Goal: Find specific page/section: Find specific page/section

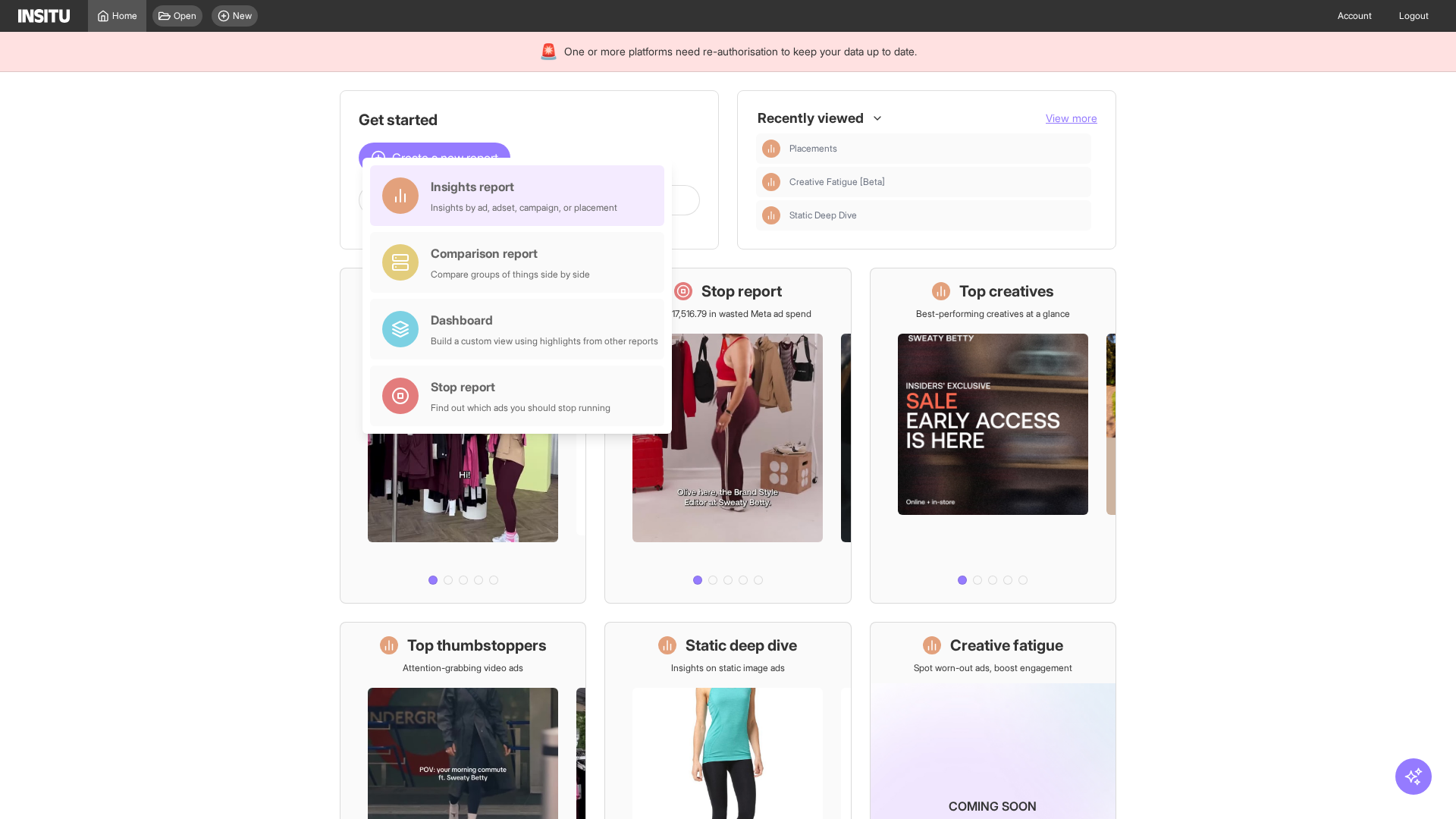
click at [521, 196] on div "Insights report Insights by ad, adset, campaign, or placement" at bounding box center [524, 195] width 187 height 36
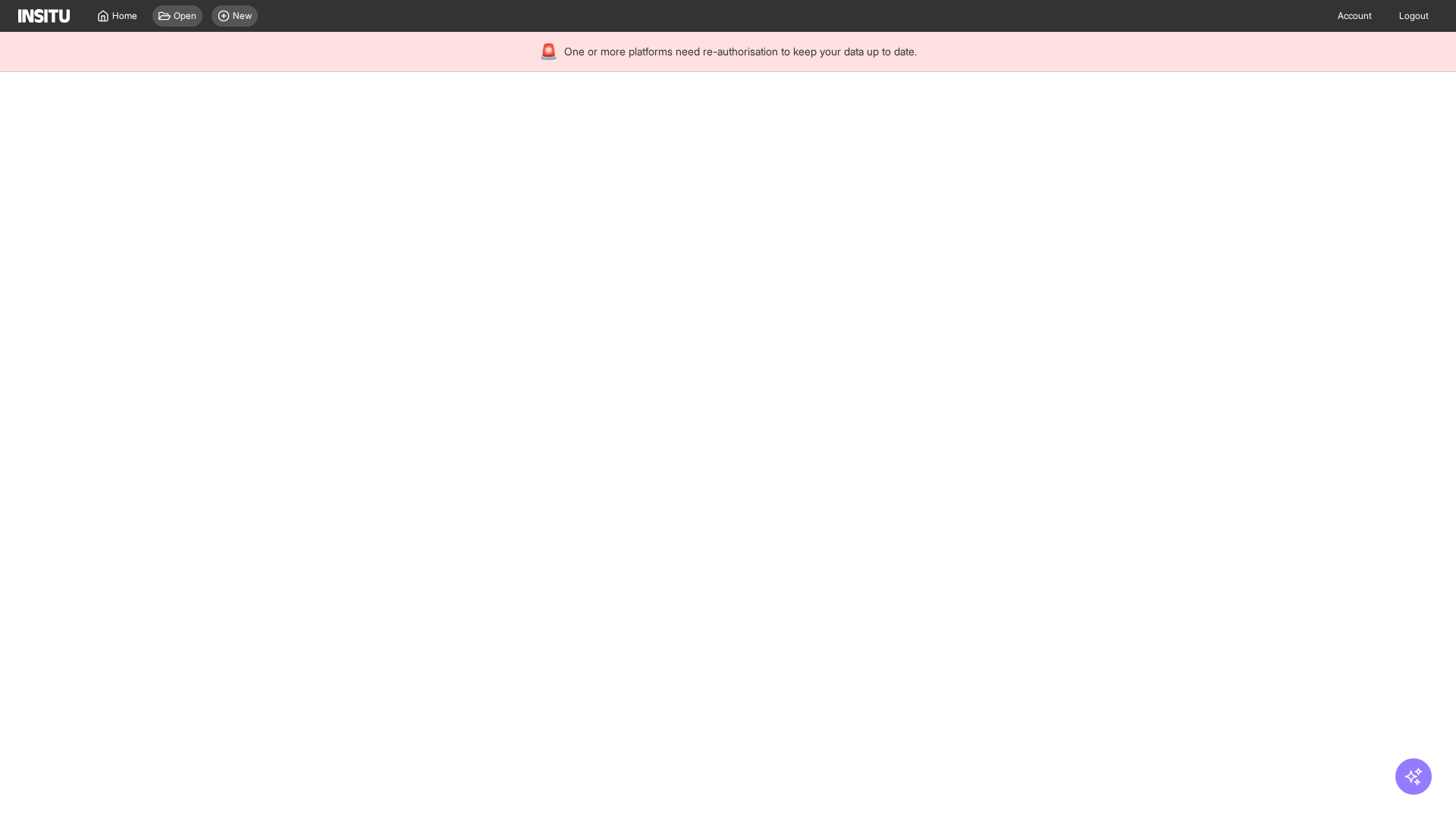
select select "**"
